Goal: Check status: Check status

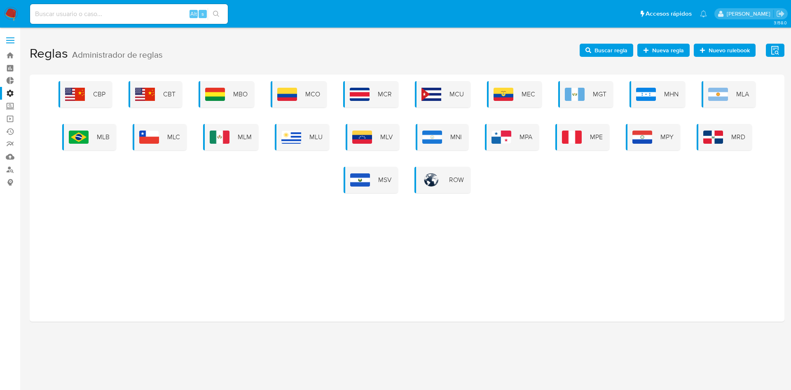
click at [12, 42] on span at bounding box center [10, 42] width 8 height 1
click at [0, 0] on input "checkbox" at bounding box center [0, 0] width 0 height 0
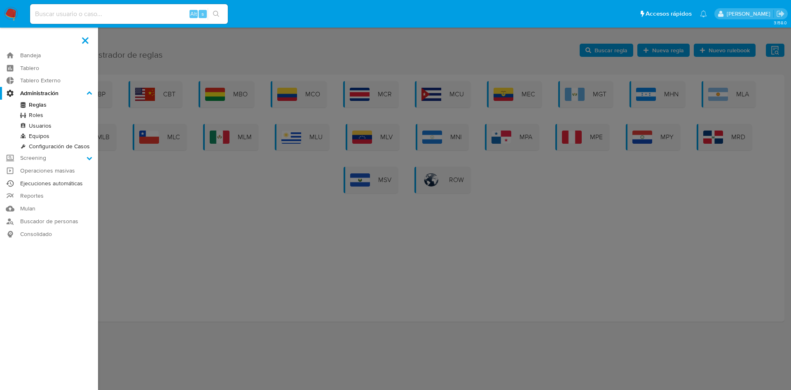
click at [54, 182] on link "Ejecuciones automáticas" at bounding box center [49, 183] width 98 height 13
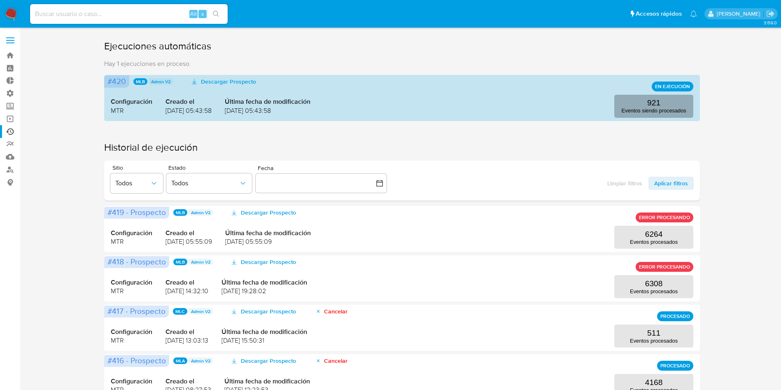
click at [640, 112] on p "Eventos siendo procesados" at bounding box center [654, 111] width 65 height 6
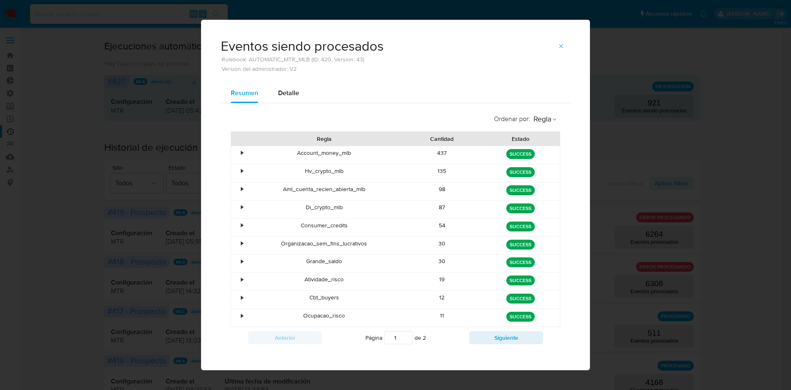
scroll to position [5, 0]
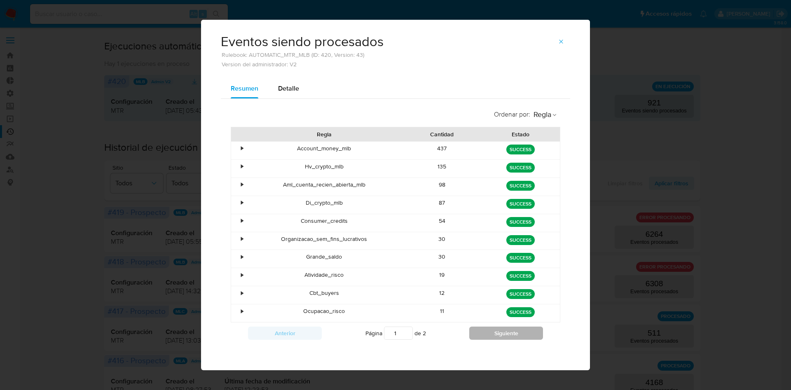
click at [487, 330] on button "Siguiente" at bounding box center [506, 333] width 74 height 13
type input "2"
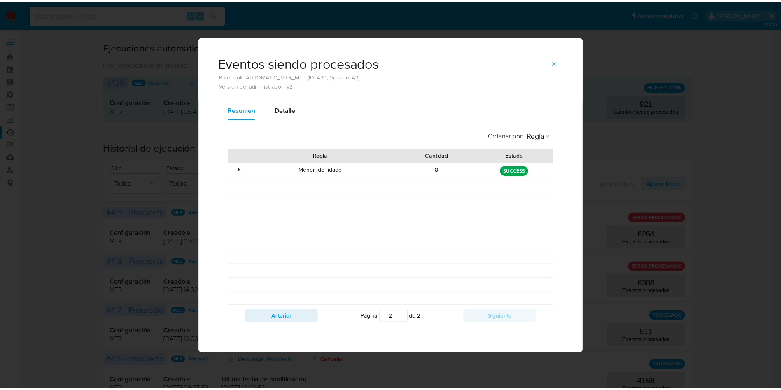
scroll to position [0, 0]
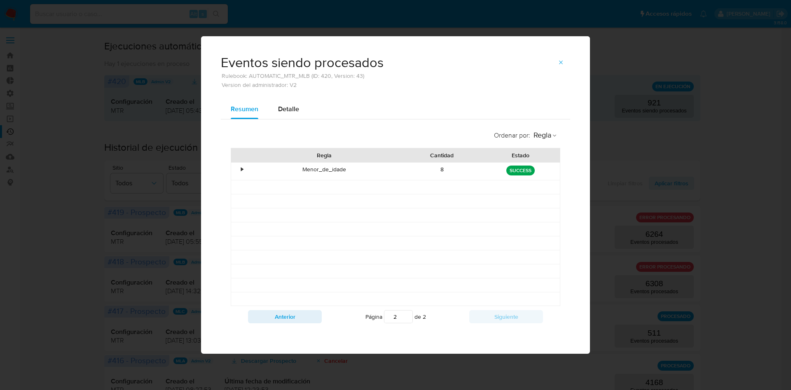
click at [559, 58] on span "button" at bounding box center [561, 63] width 7 height 12
